Goal: Task Accomplishment & Management: Manage account settings

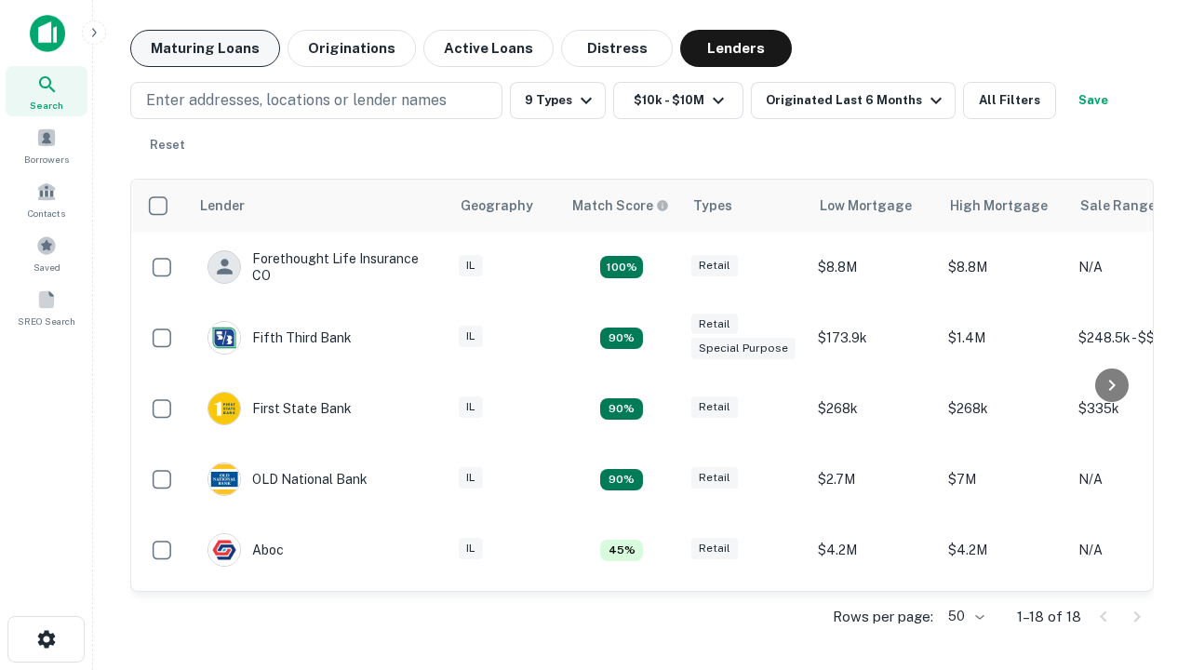
click at [205, 48] on button "Maturing Loans" at bounding box center [205, 48] width 150 height 37
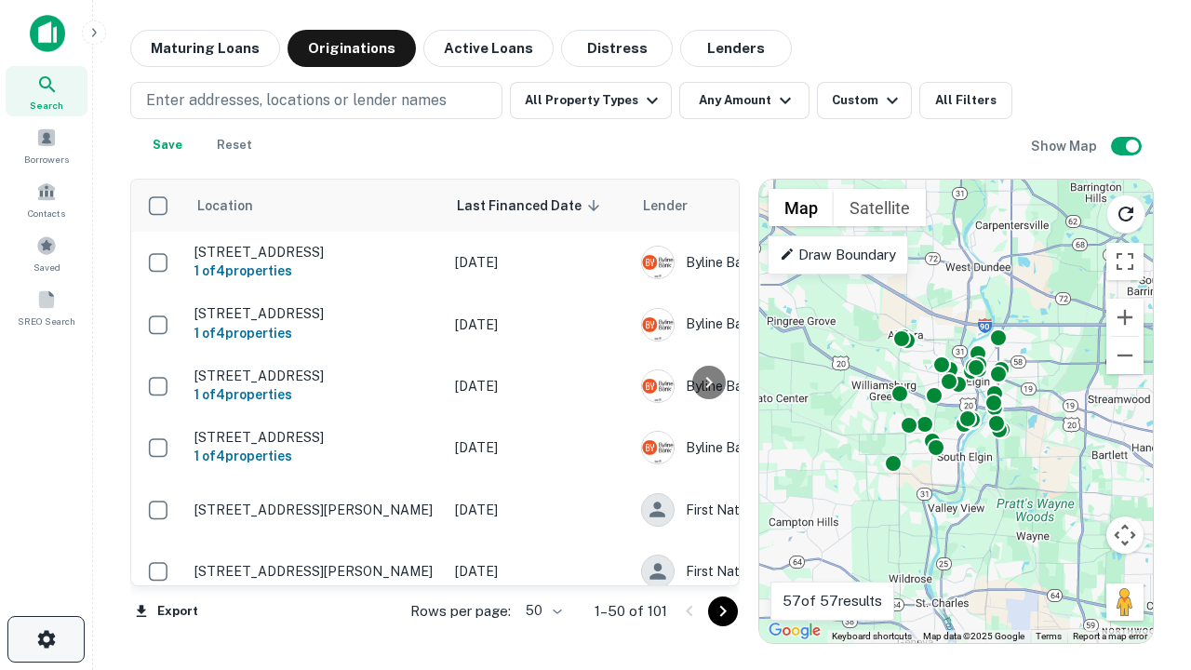
click at [46, 639] on icon "button" at bounding box center [46, 639] width 22 height 22
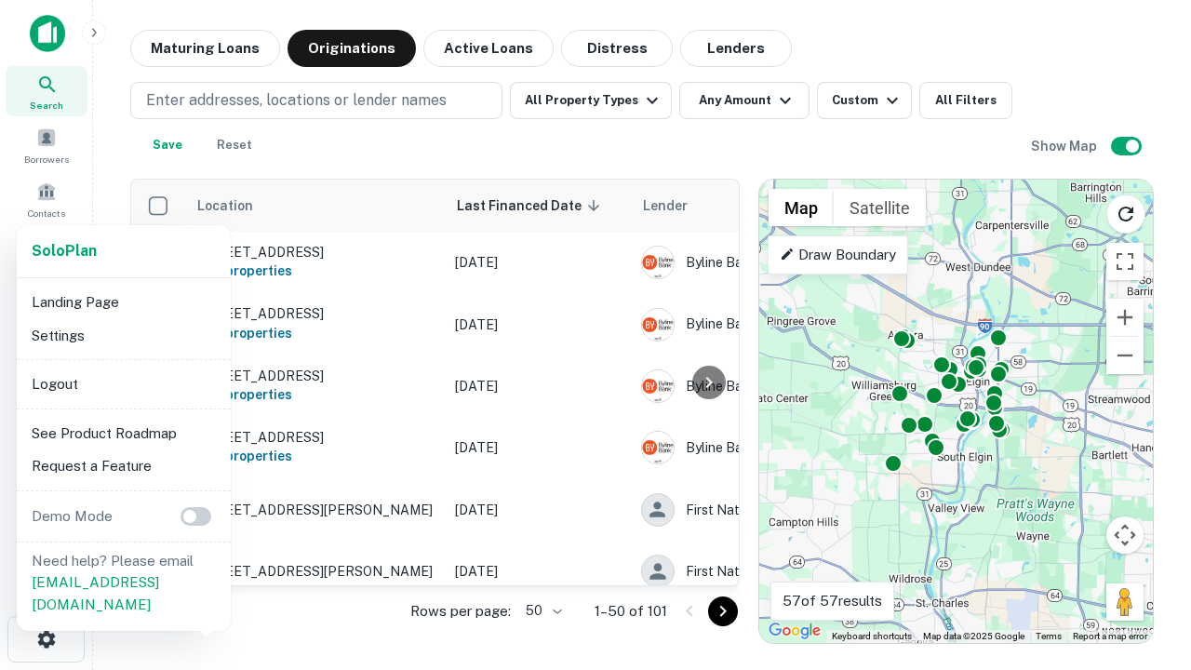
click at [123, 383] on li "Logout" at bounding box center [123, 383] width 199 height 33
